Goal: Task Accomplishment & Management: Manage account settings

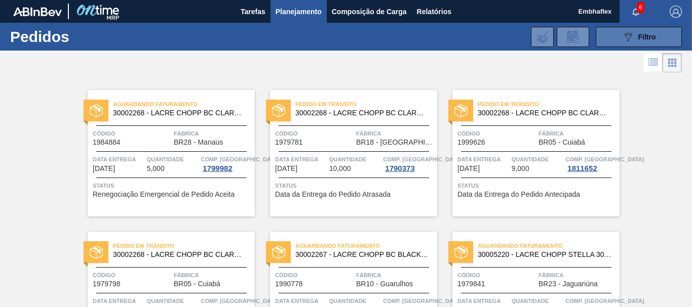
click at [648, 41] on span "Filtro" at bounding box center [647, 37] width 18 height 8
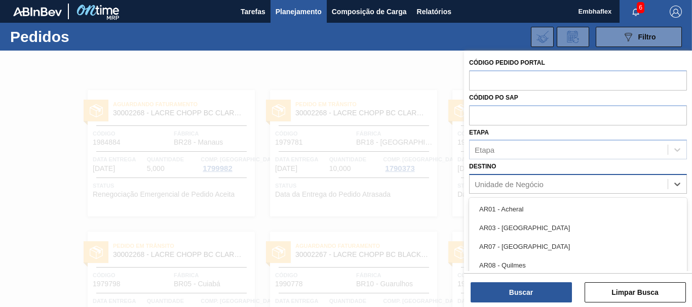
click at [504, 186] on div "Unidade de Negócio" at bounding box center [508, 184] width 69 height 9
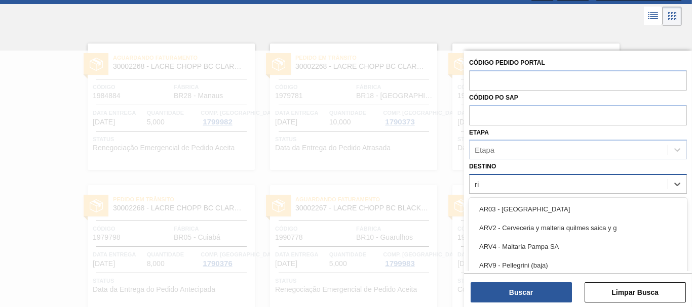
type input "rio"
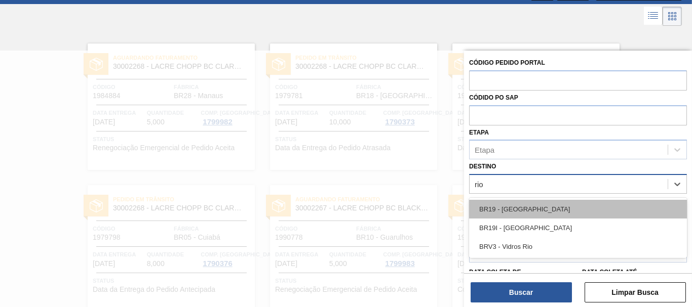
click at [512, 210] on div "BR19 - [GEOGRAPHIC_DATA]" at bounding box center [578, 209] width 218 height 19
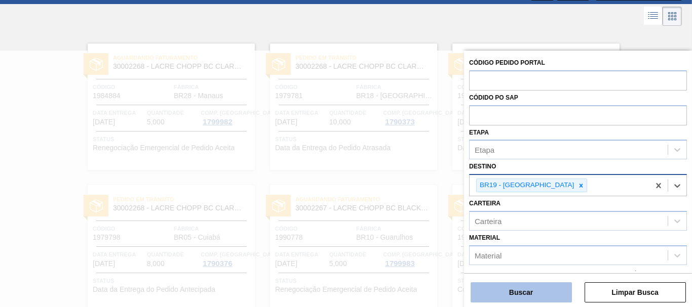
click at [510, 286] on button "Buscar" at bounding box center [520, 293] width 101 height 20
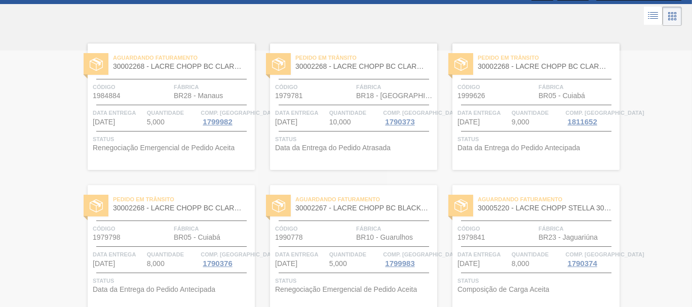
scroll to position [0, 0]
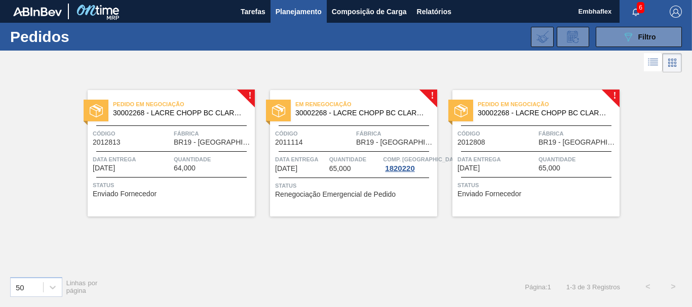
click at [356, 212] on div "Em renegociação 30002268 - [PERSON_NAME] [PERSON_NAME] AF IN65 Código 2011114 F…" at bounding box center [353, 153] width 167 height 127
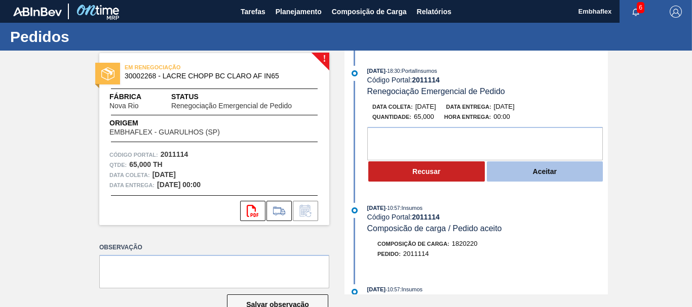
click at [520, 176] on button "Aceitar" at bounding box center [545, 172] width 116 height 20
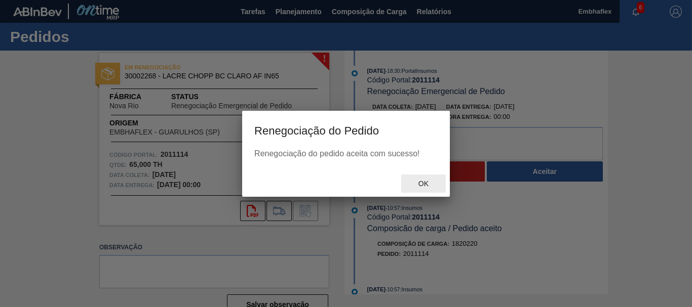
click at [421, 187] on span "Ok" at bounding box center [423, 184] width 26 height 8
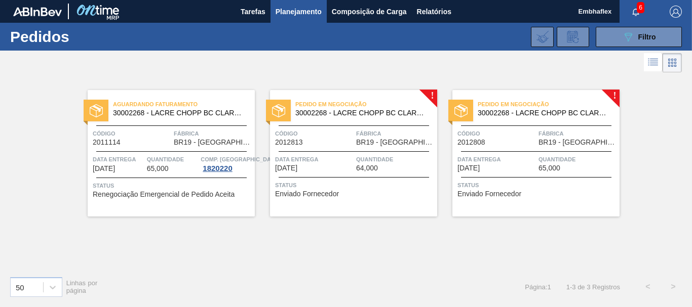
click at [470, 178] on div "Pedido em Negociação 30002268 - LACRE CHOPP BC CLARO AF IN65 Código 2012808 Fáb…" at bounding box center [535, 153] width 167 height 127
click at [352, 160] on span "Data entrega" at bounding box center [314, 159] width 78 height 10
